Goal: Transaction & Acquisition: Purchase product/service

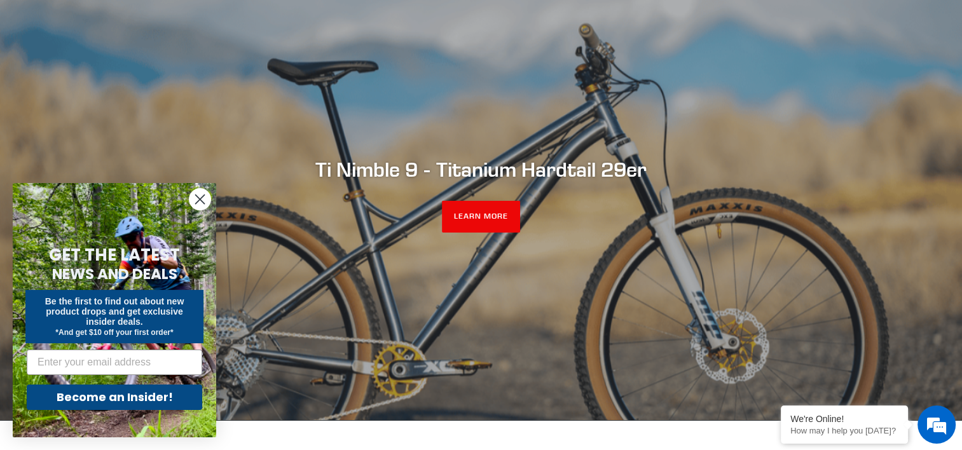
scroll to position [127, 0]
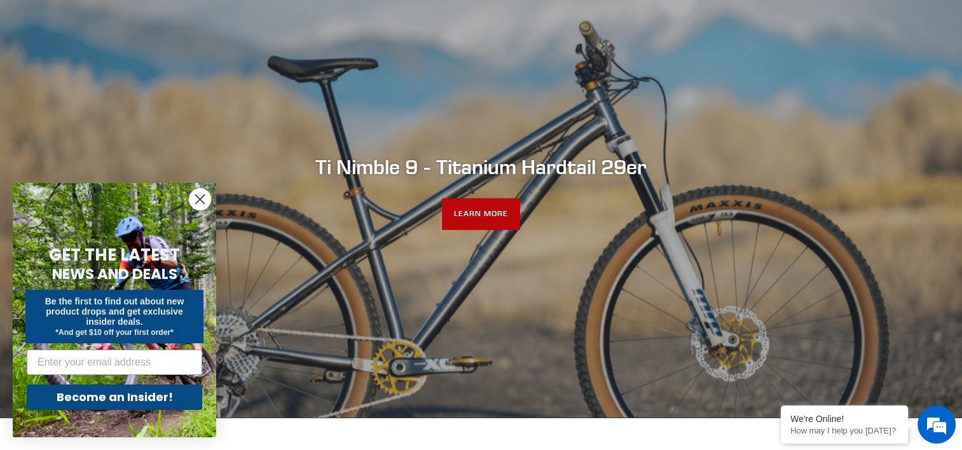
click at [498, 204] on link "LEARN MORE" at bounding box center [481, 214] width 78 height 32
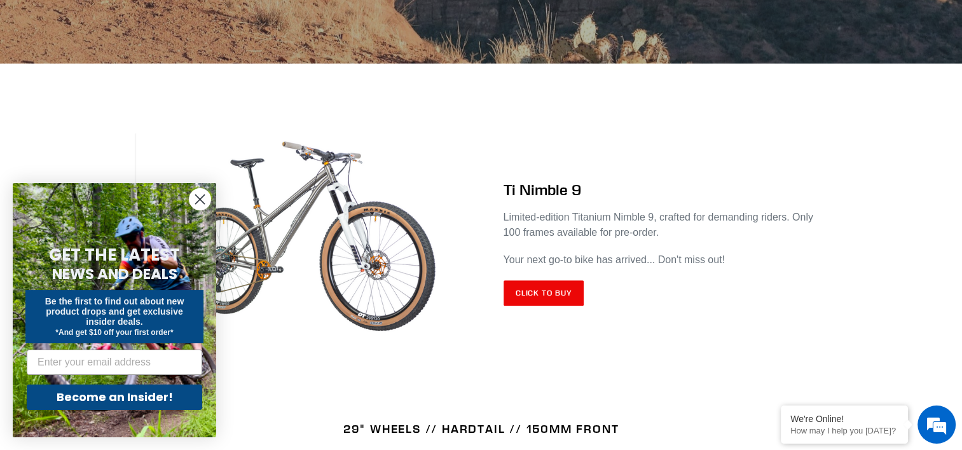
scroll to position [509, 0]
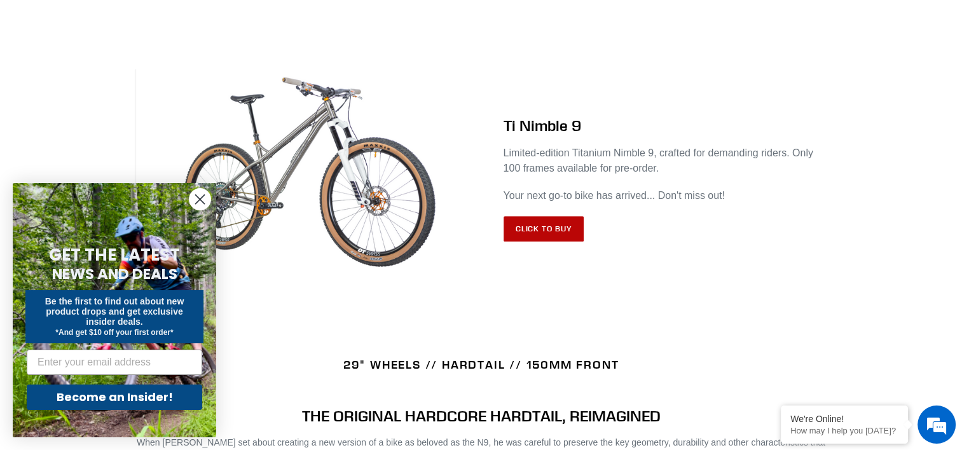
click at [534, 216] on link "Click to Buy" at bounding box center [544, 228] width 81 height 25
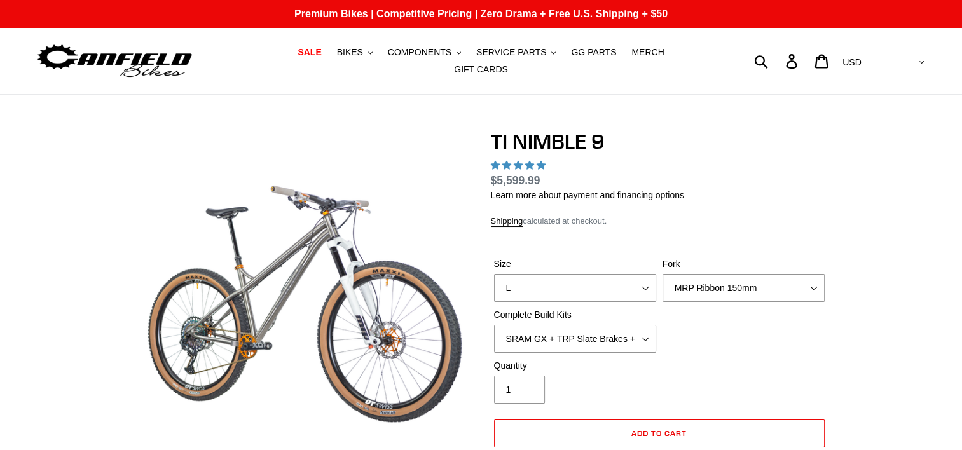
select select "highest-rating"
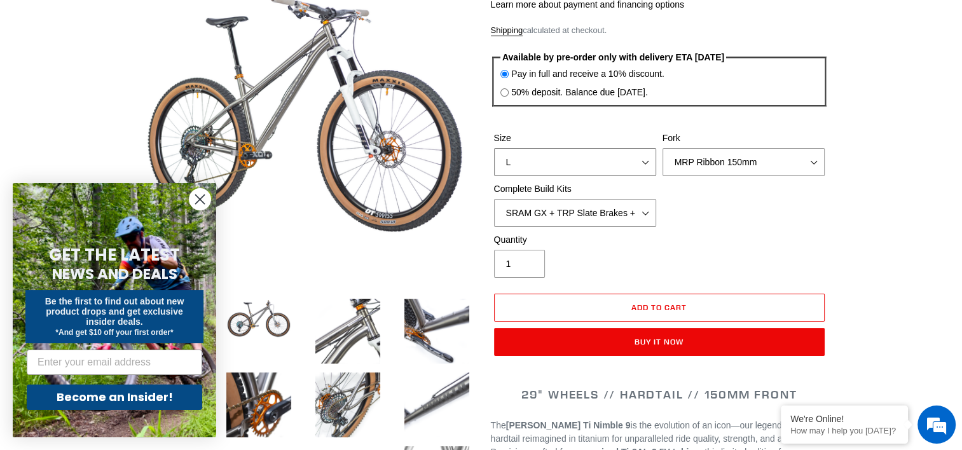
click at [646, 155] on select "S M L XL / XXL (Specify at checkout)" at bounding box center [575, 162] width 162 height 28
select select "S"
click at [494, 148] on select "S M L XL / XXL (Specify at checkout)" at bounding box center [575, 162] width 162 height 28
click at [813, 154] on select "MRP Ribbon 150mm RockShox Lyrik 150mm Fox Factory 36 150mm Cane Creek Helm 150m…" at bounding box center [744, 162] width 162 height 28
click at [623, 237] on label "Quantity" at bounding box center [575, 239] width 162 height 13
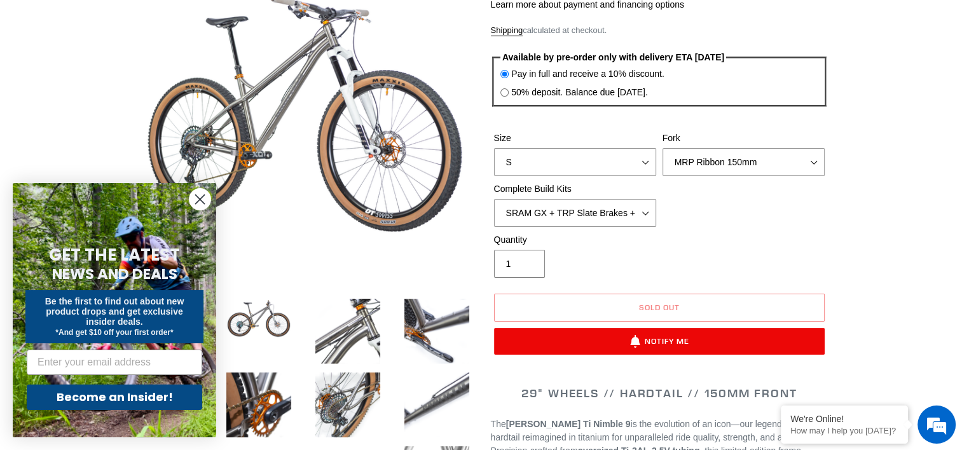
click at [545, 250] on input "1" at bounding box center [519, 264] width 51 height 28
click at [647, 206] on select "SRAM GX + TRP Slate Brakes + Rotors + e13 LG-1 Wheels SHIMANO XT + SHIMANO brak…" at bounding box center [575, 213] width 162 height 28
select select "Complete Build Kit - None (Contact us for Custom Builds)"
click at [494, 199] on select "SRAM GX + TRP Slate Brakes + Rotors + e13 LG-1 Wheels SHIMANO XT + SHIMANO brak…" at bounding box center [575, 213] width 162 height 28
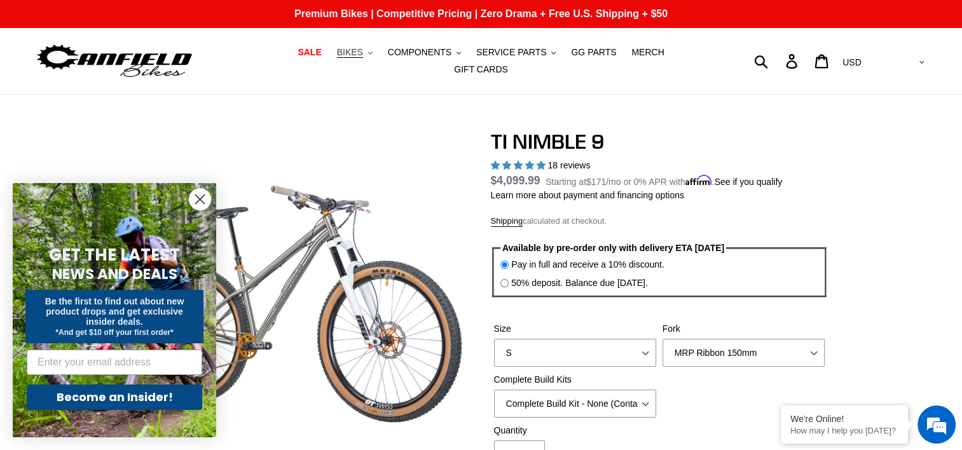
click at [337, 55] on span "BIKES" at bounding box center [350, 52] width 26 height 11
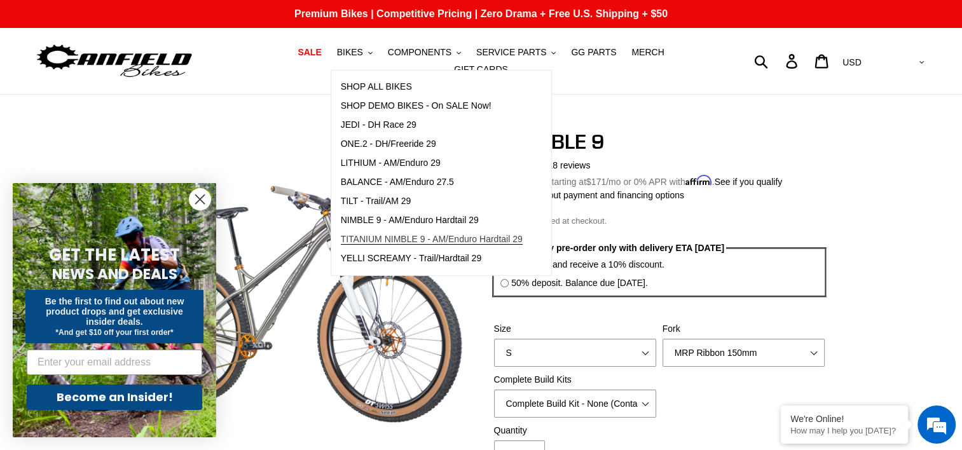
click at [359, 239] on span "TITANIUM NIMBLE 9 - AM/Enduro Hardtail 29" at bounding box center [432, 239] width 182 height 11
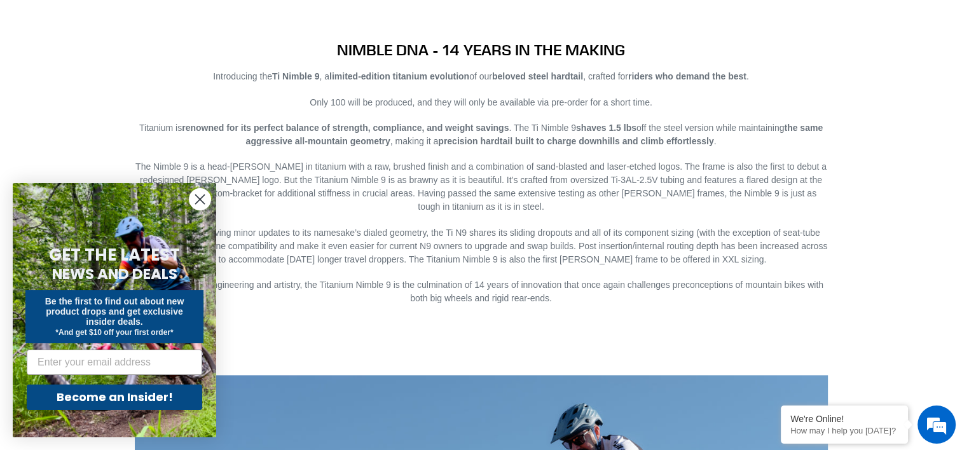
click at [197, 199] on circle "Close dialog" at bounding box center [200, 199] width 21 height 21
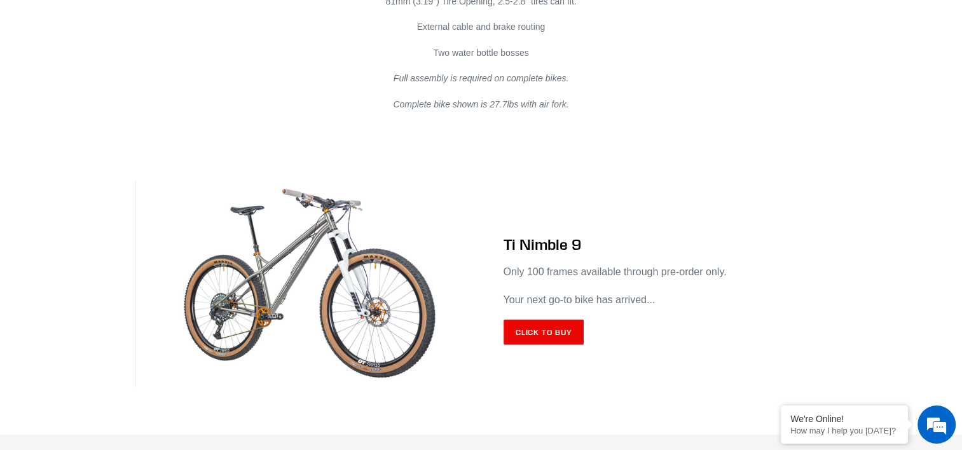
scroll to position [7441, 0]
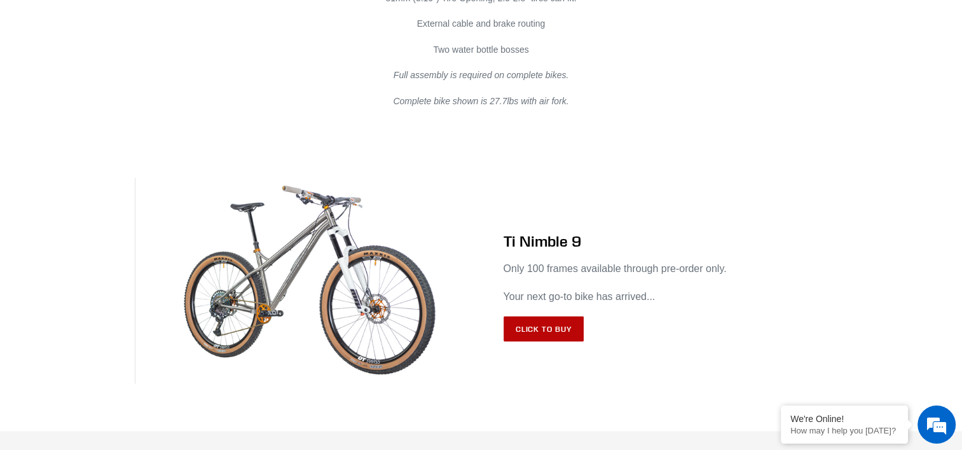
click at [531, 317] on link "Click to Buy" at bounding box center [544, 329] width 81 height 25
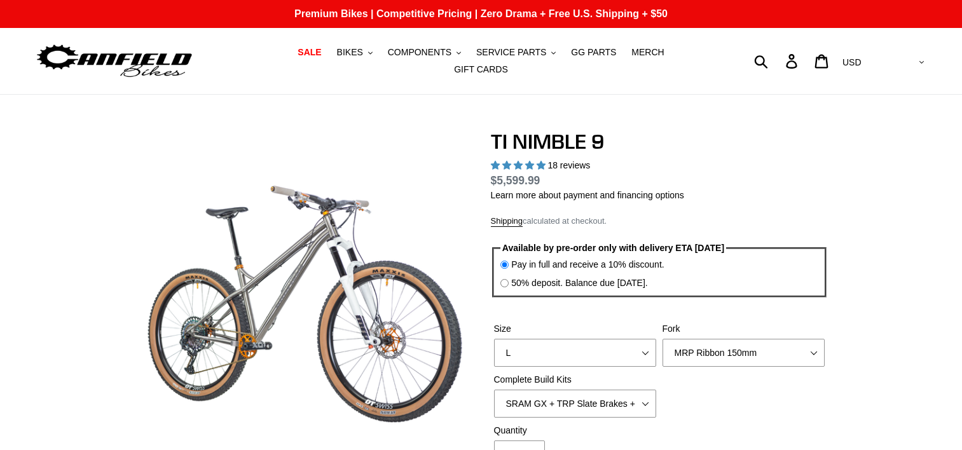
select select "highest-rating"
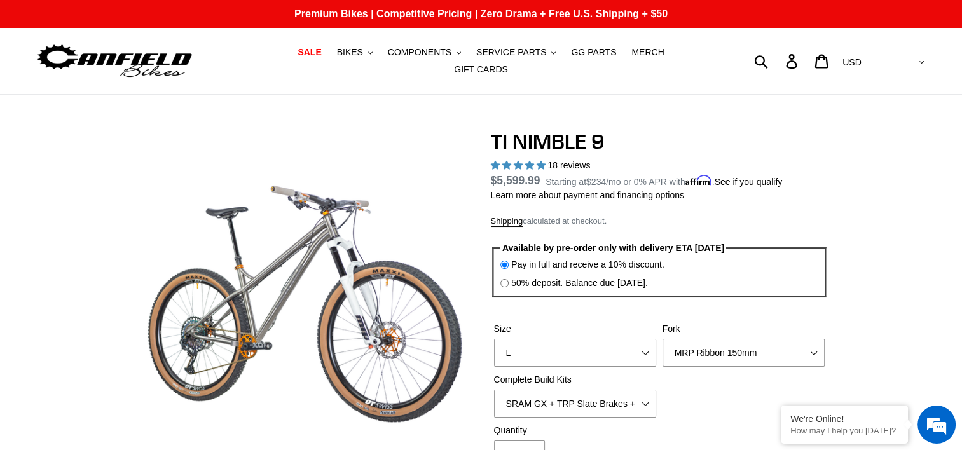
scroll to position [127, 0]
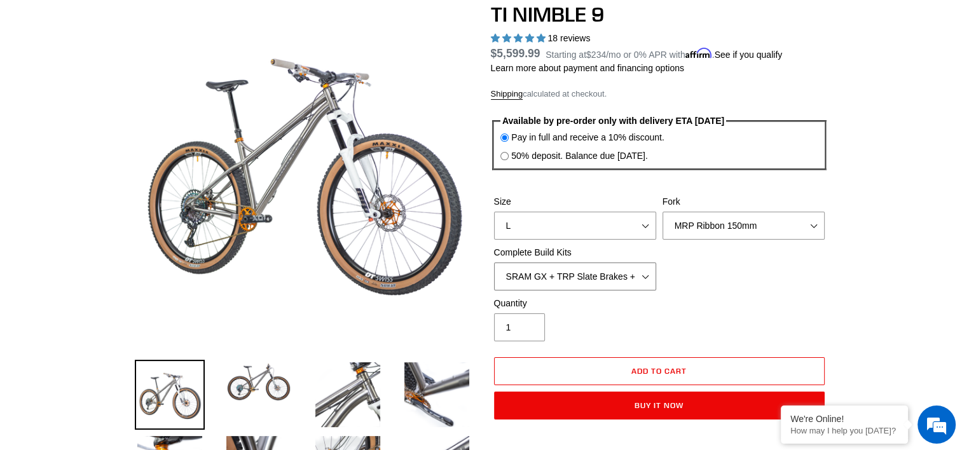
click at [648, 270] on select "SRAM GX + TRP Slate Brakes + Rotors + e13 LG-1 Wheels SHIMANO XT + SHIMANO brak…" at bounding box center [575, 277] width 162 height 28
click at [494, 263] on select "SRAM GX + TRP Slate Brakes + Rotors + e13 LG-1 Wheels SHIMANO XT + SHIMANO brak…" at bounding box center [575, 277] width 162 height 28
click at [649, 270] on select "SRAM GX + TRP Slate Brakes + Rotors + e13 LG-1 Wheels SHIMANO XT + SHIMANO brak…" at bounding box center [575, 277] width 162 height 28
select select "SHIMANO XT + SHIMANO brakes + Rotors + e13 LG-1 Wheels"
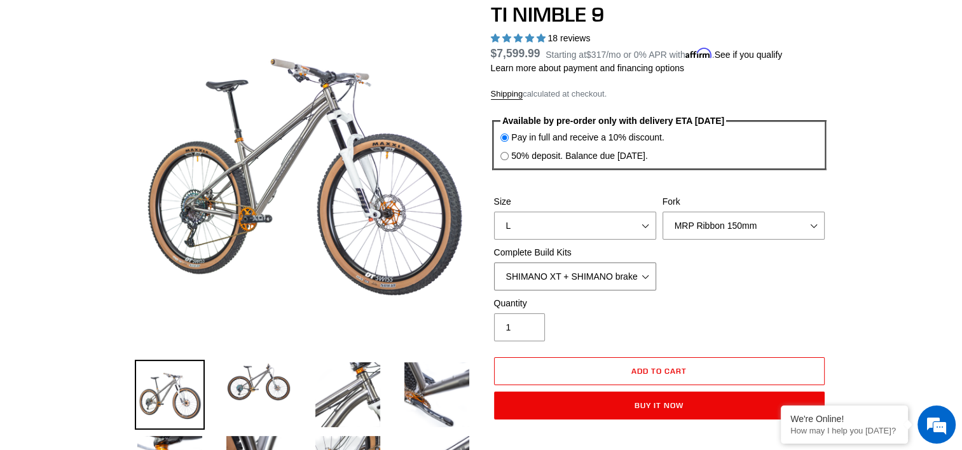
click at [494, 263] on select "SRAM GX + TRP Slate Brakes + Rotors + e13 LG-1 Wheels SHIMANO XT + SHIMANO brak…" at bounding box center [575, 277] width 162 height 28
click at [650, 216] on select "S M L XL / XXL (Specify at checkout)" at bounding box center [575, 226] width 162 height 28
click at [494, 212] on select "S M L XL / XXL (Specify at checkout)" at bounding box center [575, 226] width 162 height 28
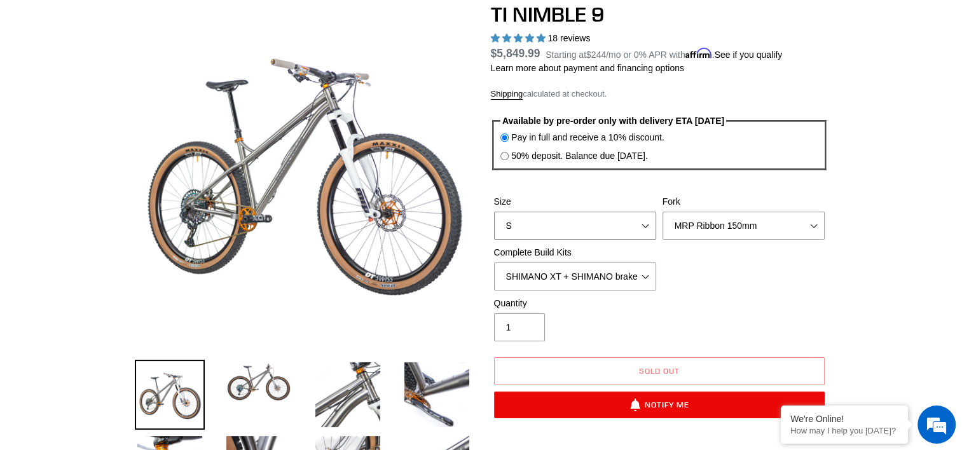
click at [644, 219] on select "S M L XL / XXL (Specify at checkout)" at bounding box center [575, 226] width 162 height 28
select select "M"
click at [494, 212] on select "S M L XL / XXL (Specify at checkout)" at bounding box center [575, 226] width 162 height 28
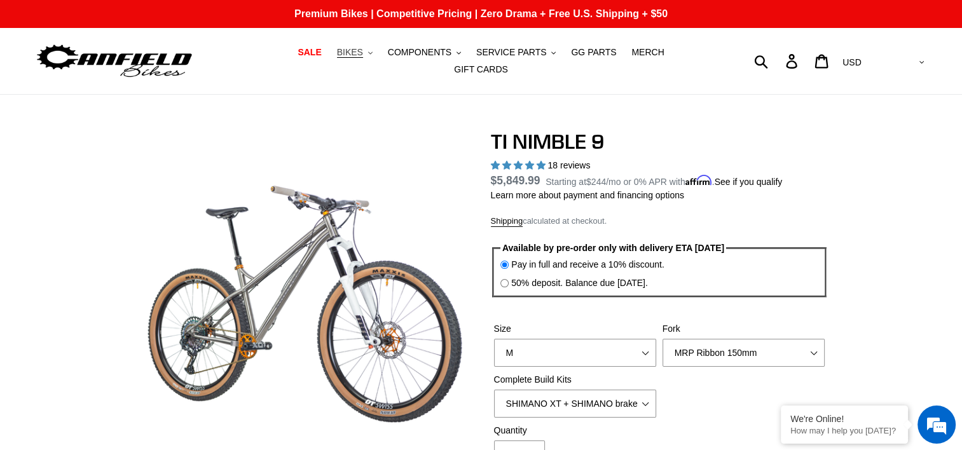
click at [337, 58] on span "BIKES" at bounding box center [350, 52] width 26 height 11
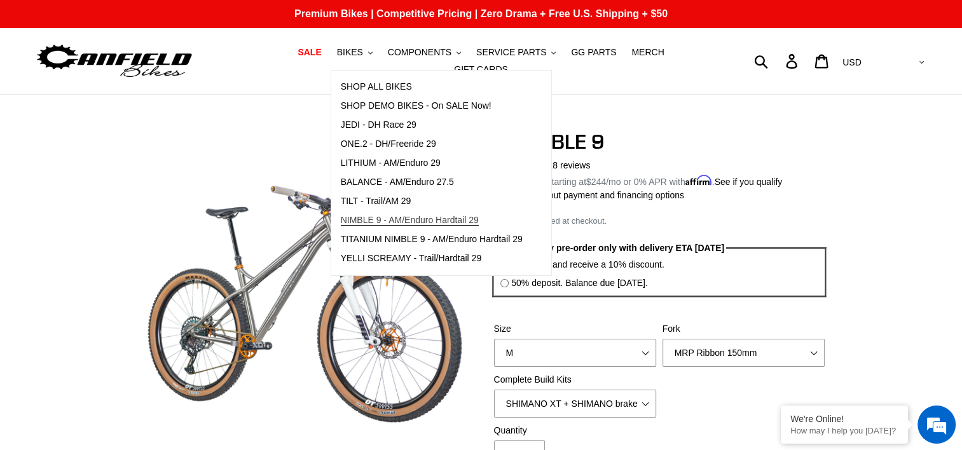
click at [364, 221] on span "NIMBLE 9 - AM/Enduro Hardtail 29" at bounding box center [410, 220] width 138 height 11
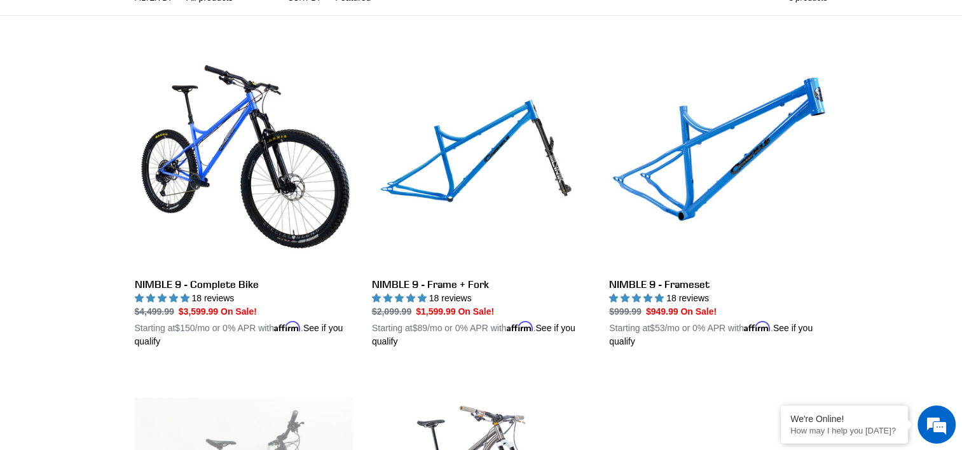
scroll to position [254, 0]
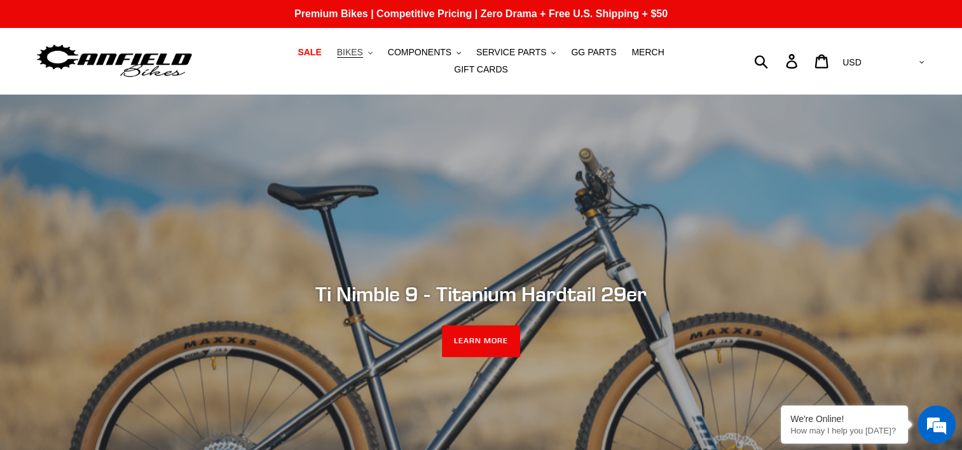
click at [337, 58] on span "BIKES" at bounding box center [350, 52] width 26 height 11
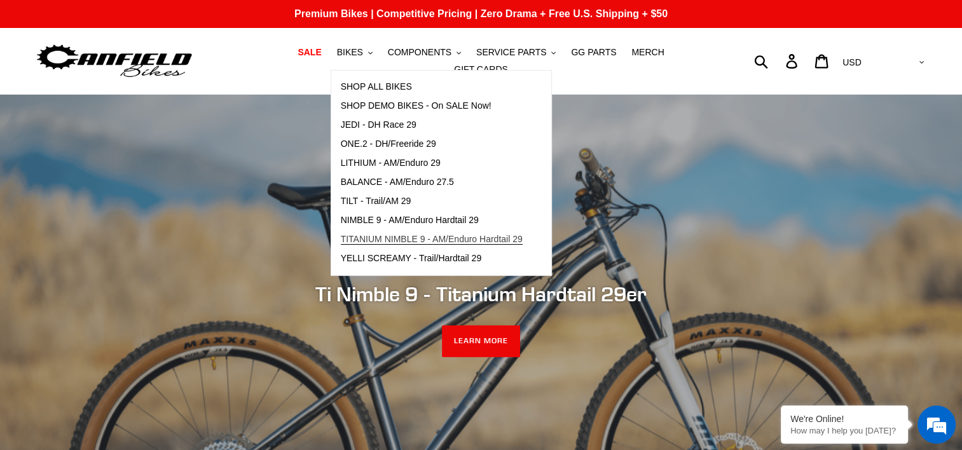
click at [347, 242] on span "TITANIUM NIMBLE 9 - AM/Enduro Hardtail 29" at bounding box center [432, 239] width 182 height 11
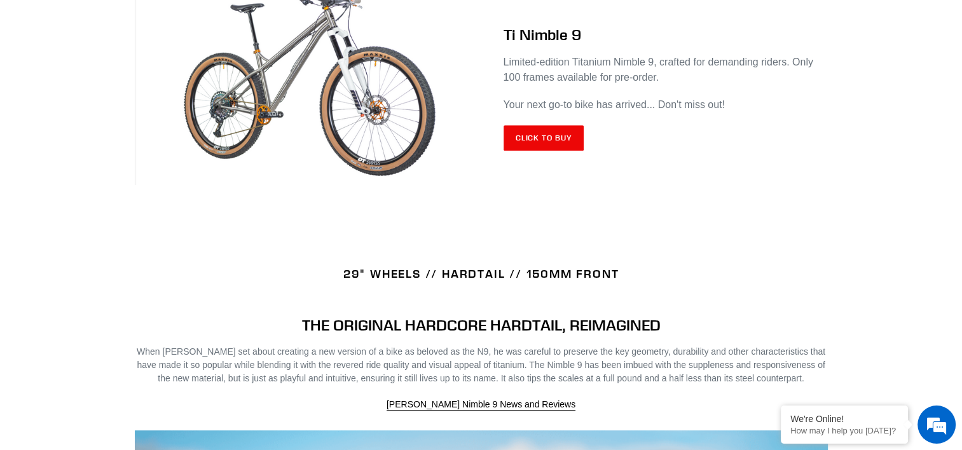
scroll to position [445, 0]
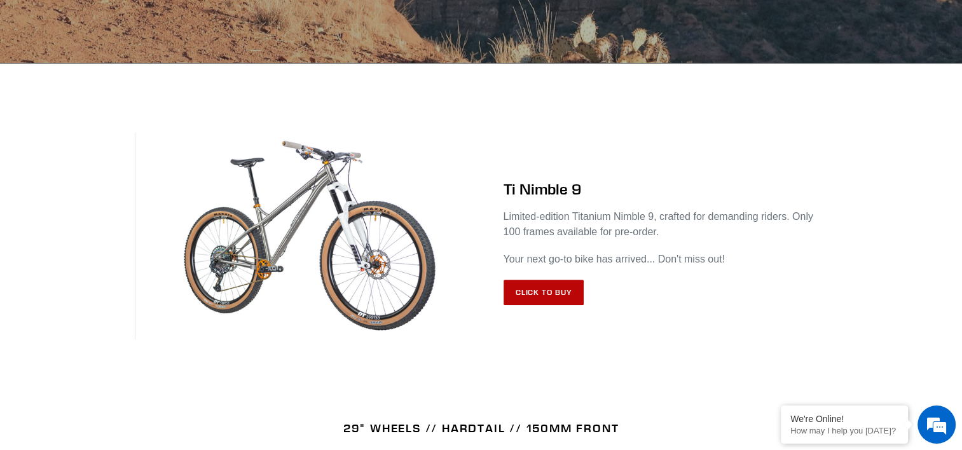
click at [529, 282] on link "Click to Buy" at bounding box center [544, 292] width 81 height 25
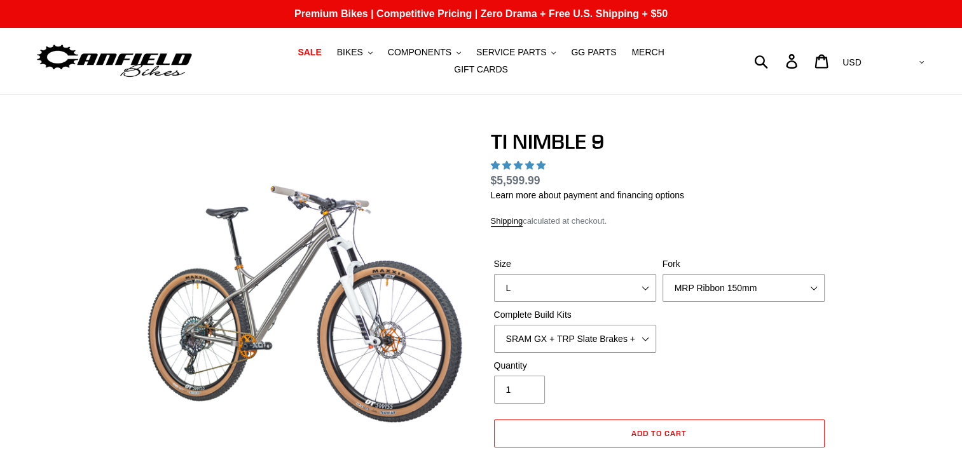
select select "highest-rating"
